Goal: Task Accomplishment & Management: Use online tool/utility

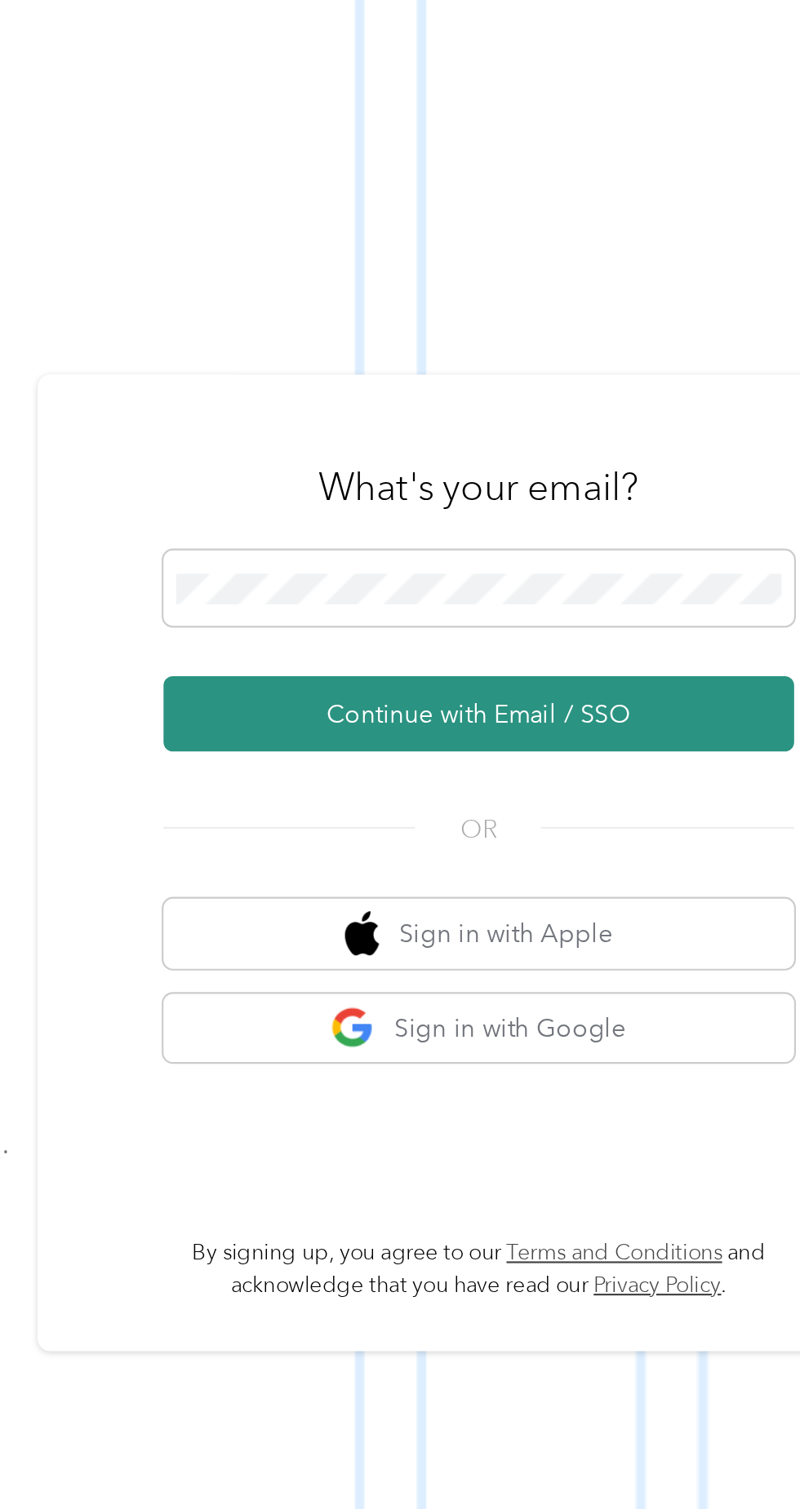
click at [618, 822] on button "Continue with Email / SSO" at bounding box center [591, 804] width 286 height 34
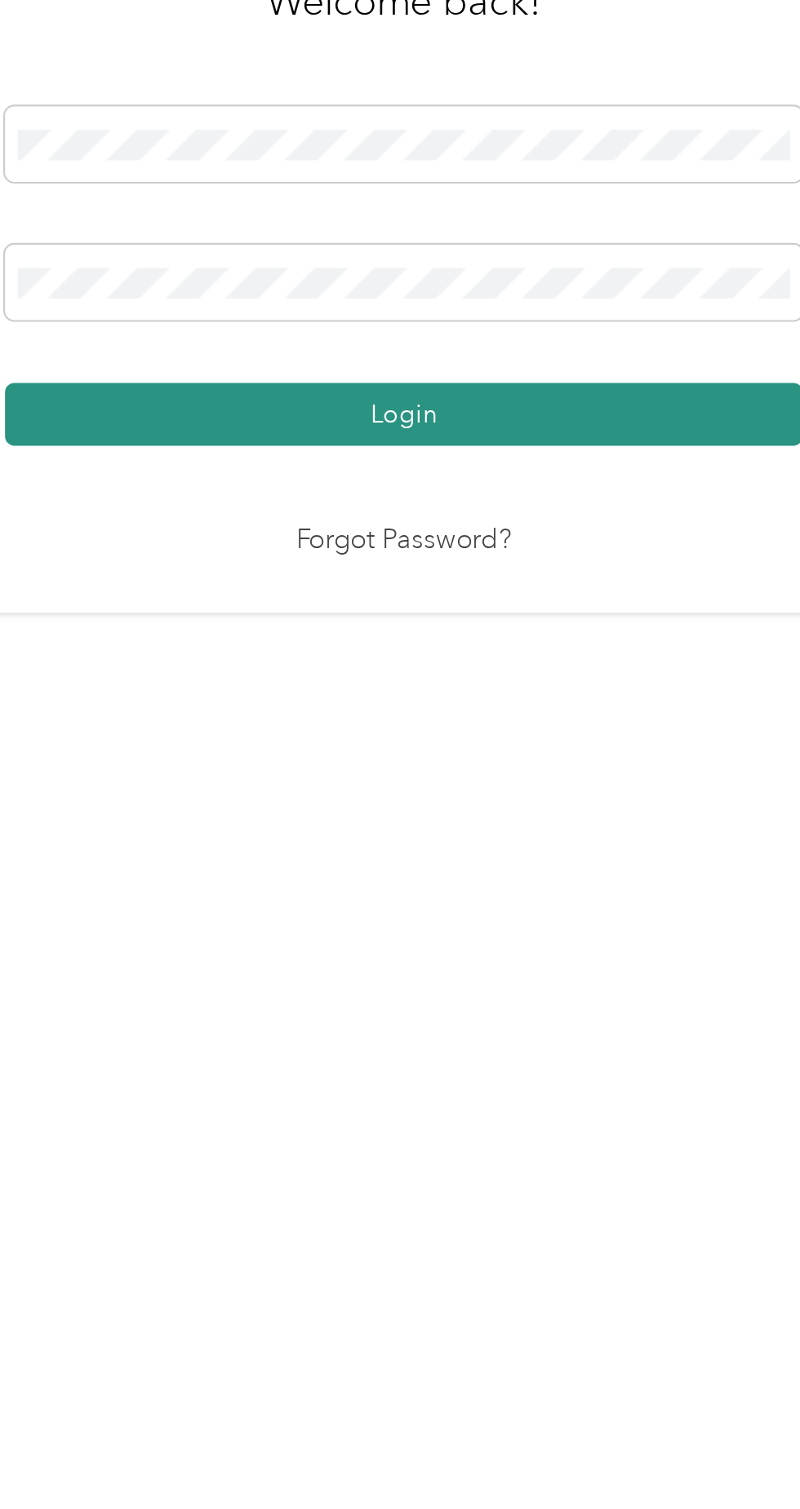
click at [459, 879] on button "Login" at bounding box center [396, 865] width 362 height 29
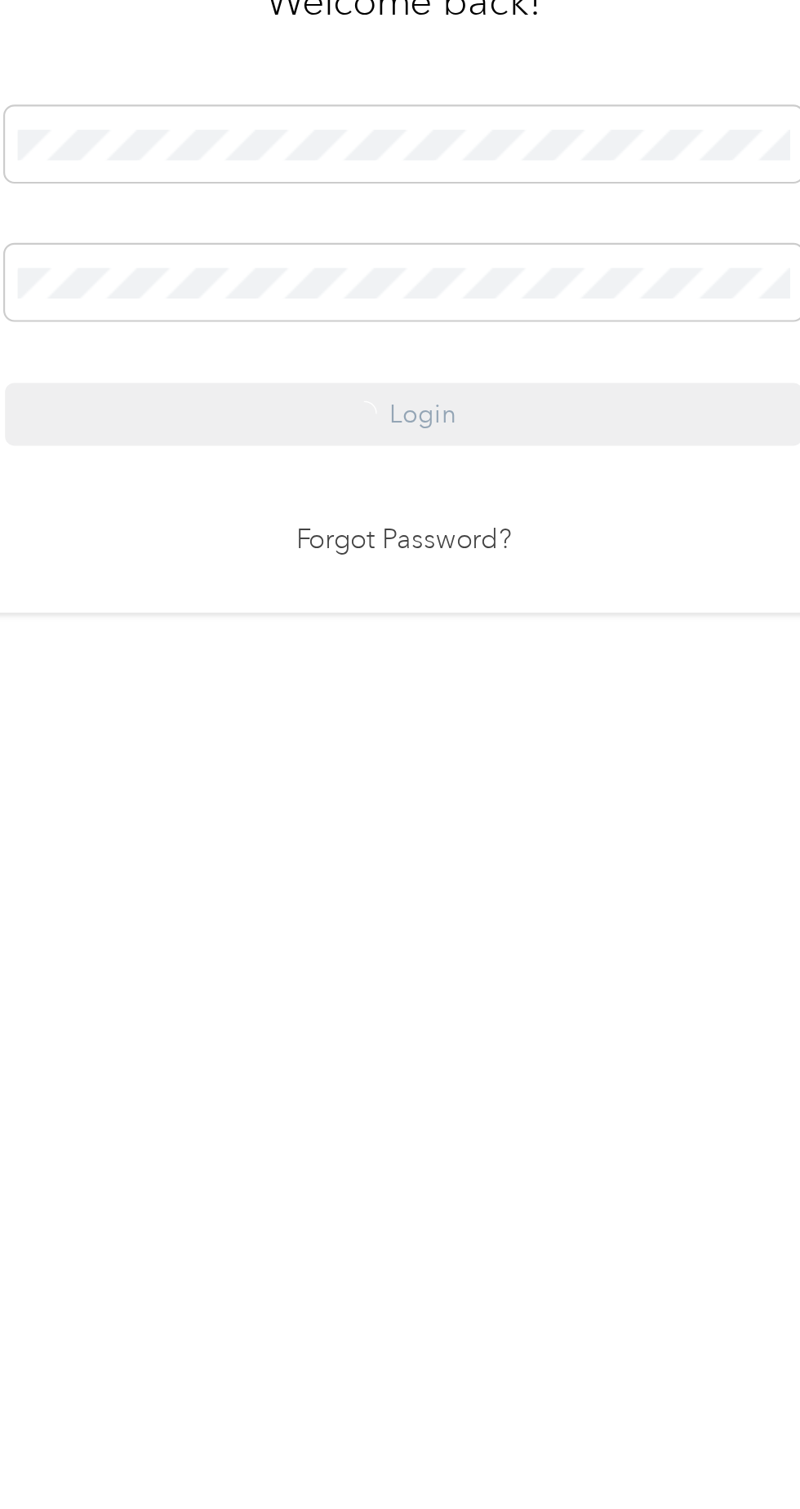
click at [465, 879] on div "Login" at bounding box center [396, 802] width 362 height 154
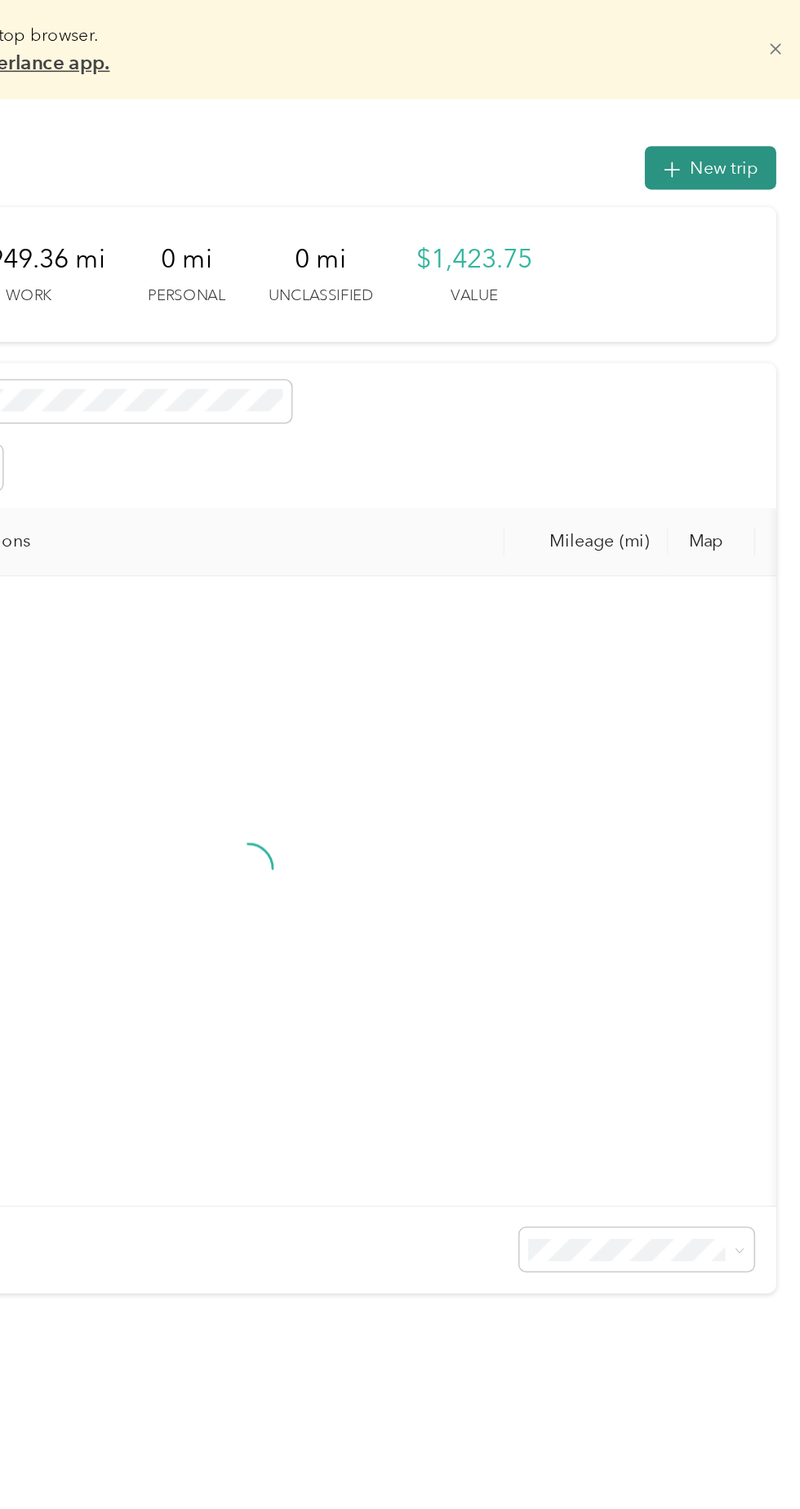
click at [736, 113] on button "New trip" at bounding box center [728, 110] width 86 height 29
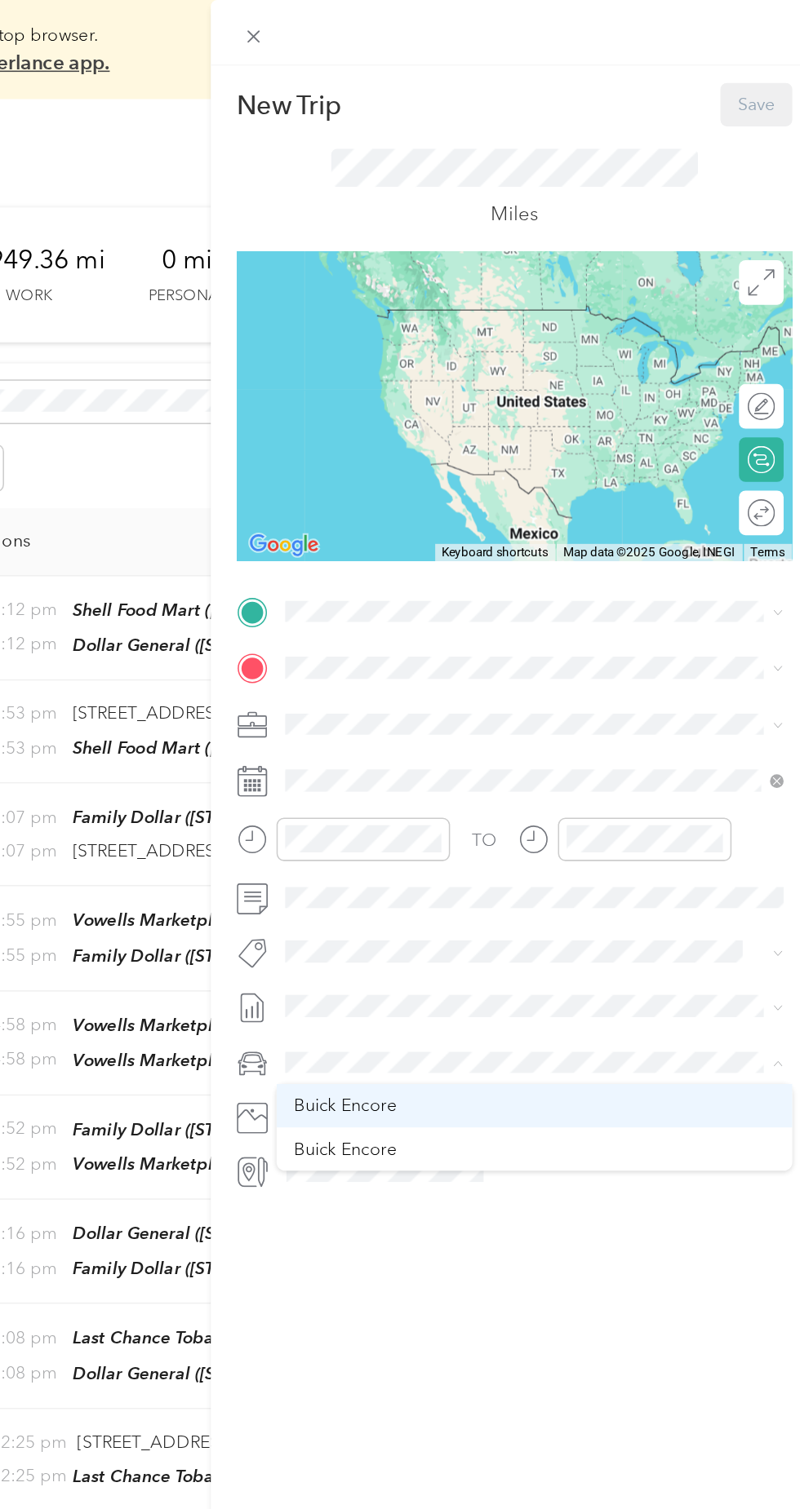
click at [535, 723] on div "Buick Encore" at bounding box center [612, 728] width 317 height 17
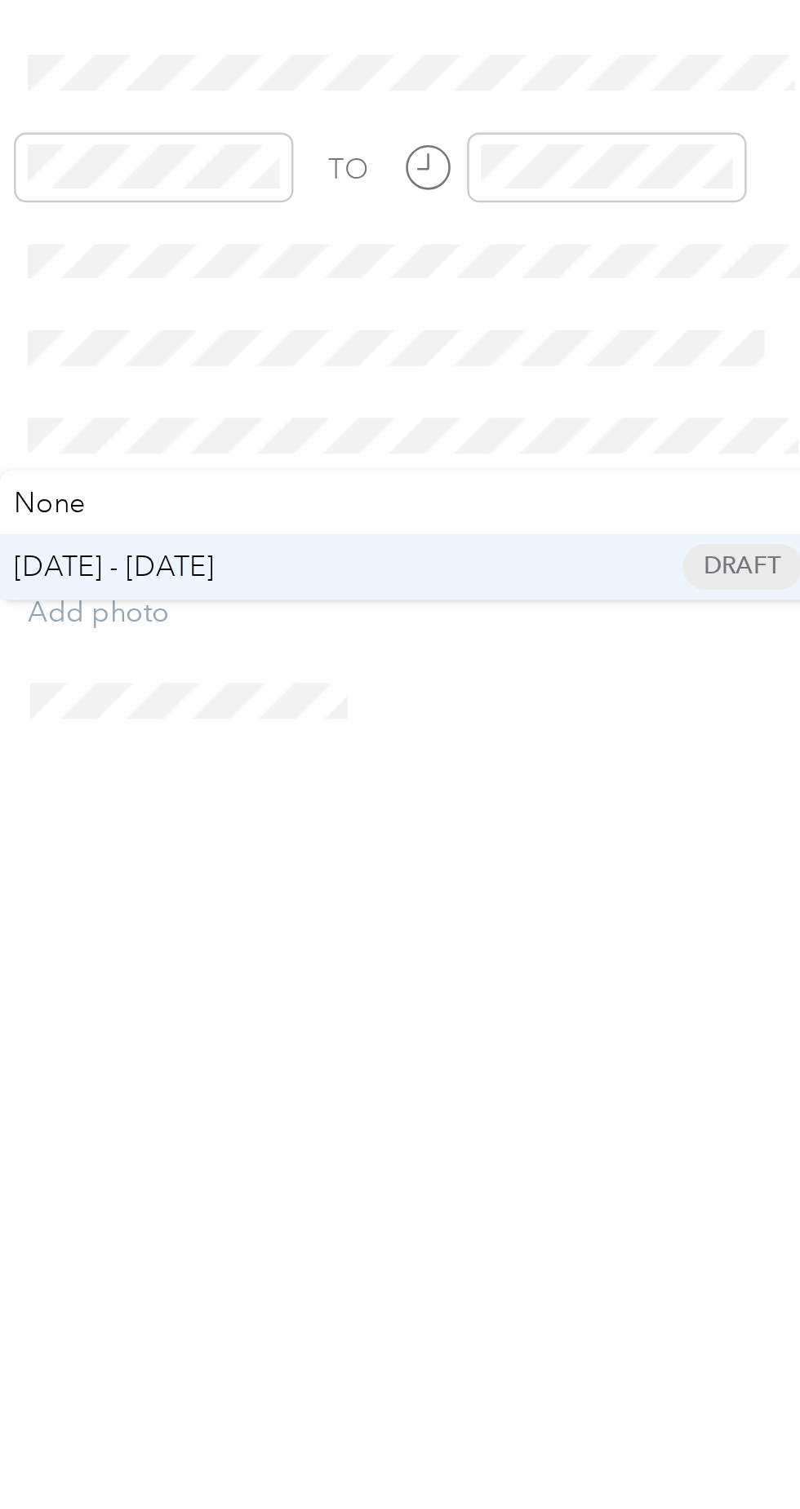
click at [522, 716] on span "[DATE] - [DATE]" at bounding box center [484, 715] width 82 height 17
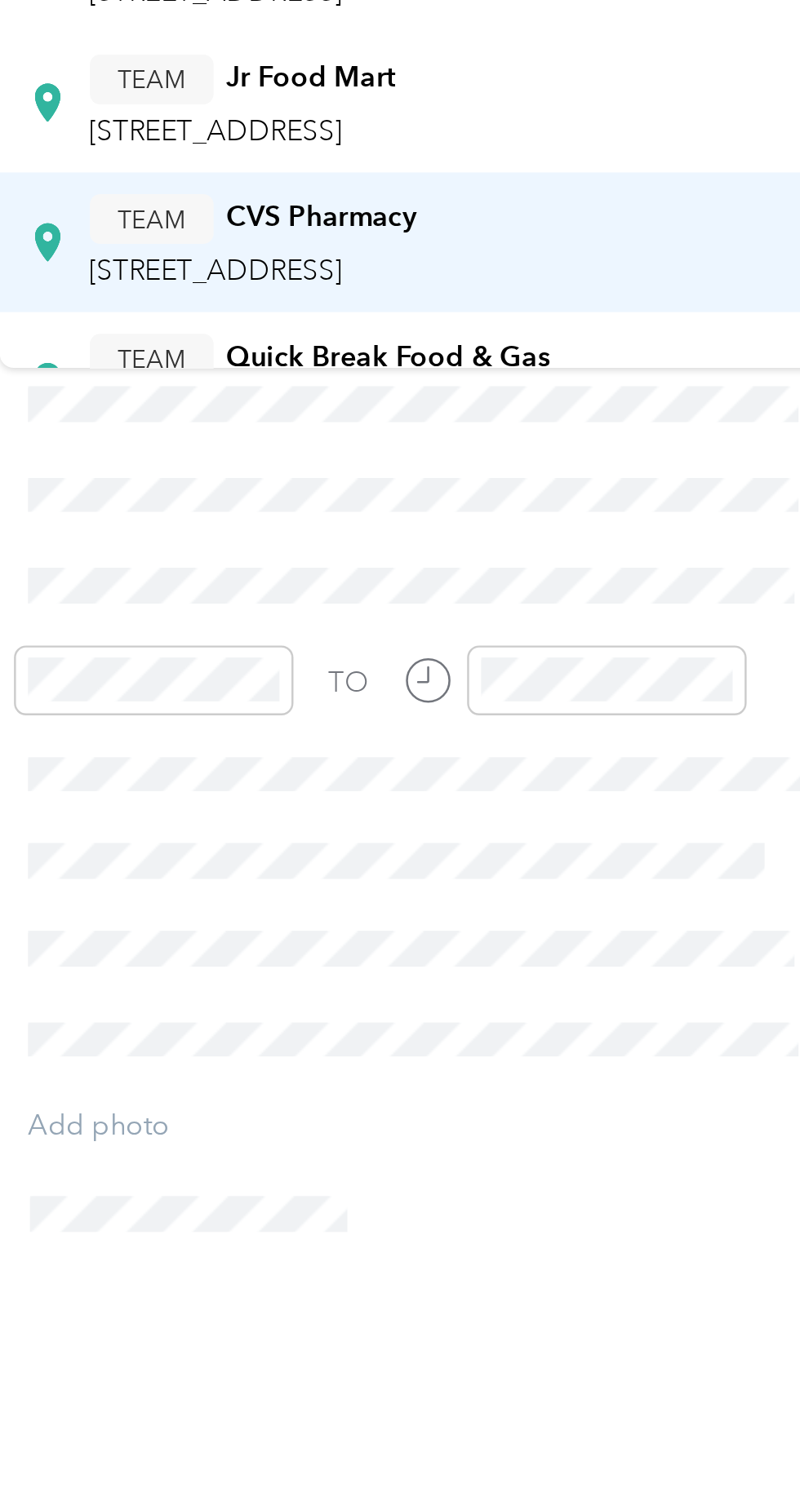
click at [578, 380] on span "[STREET_ADDRESS]" at bounding box center [526, 386] width 104 height 14
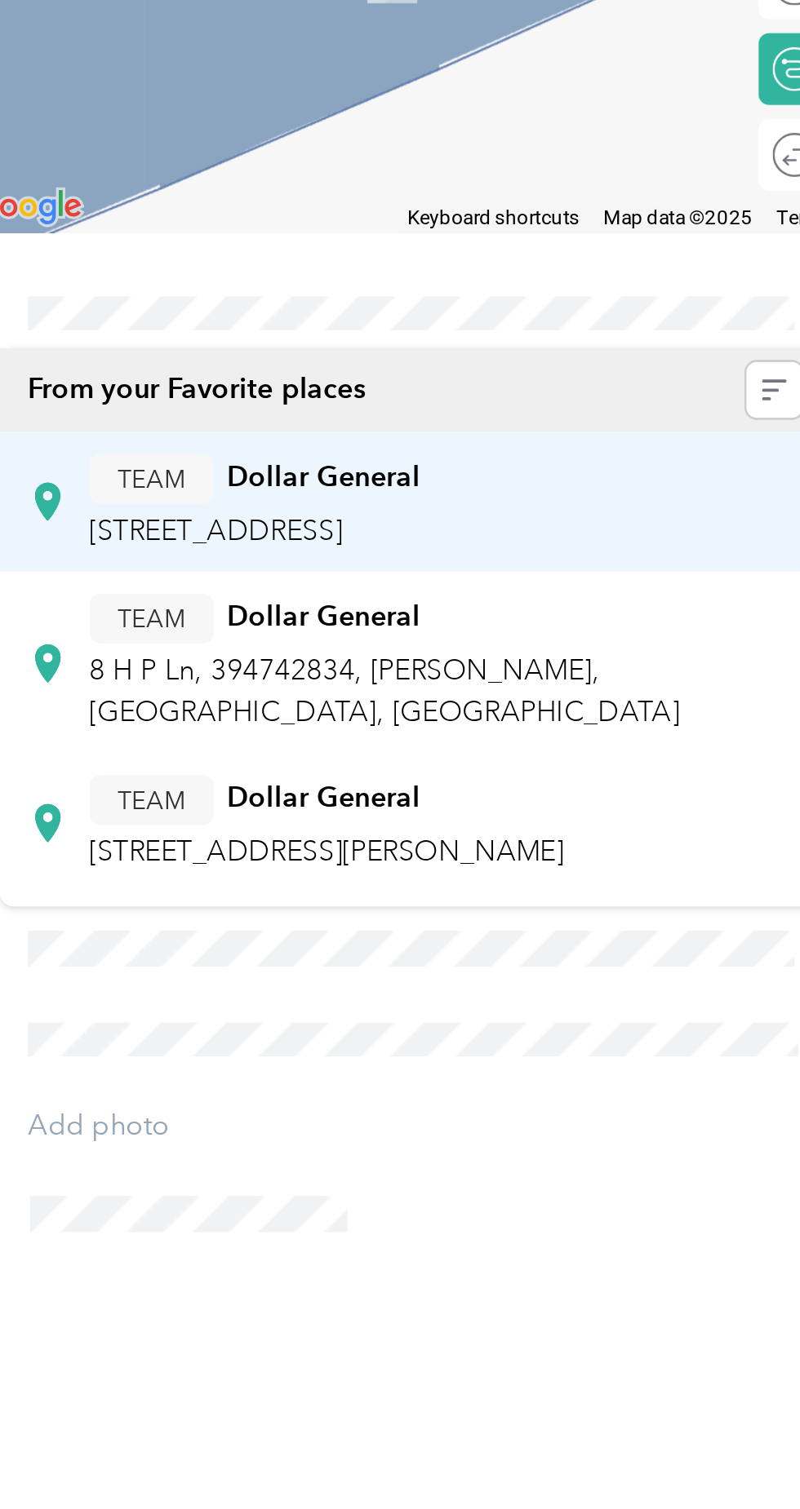
click at [578, 486] on span "[STREET_ADDRESS]" at bounding box center [526, 492] width 104 height 14
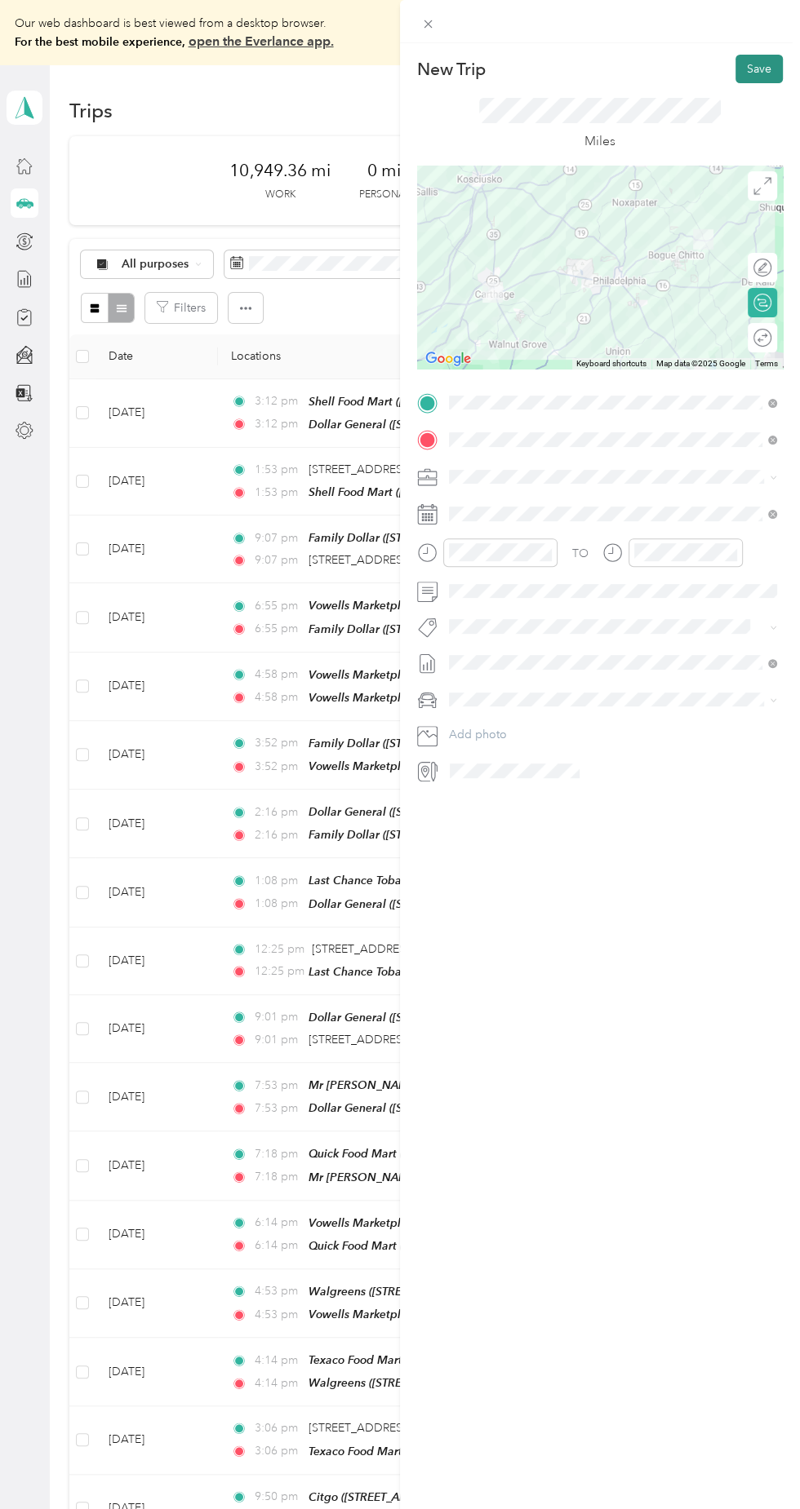
click at [768, 63] on button "Save" at bounding box center [758, 69] width 47 height 29
